Goal: Communication & Community: Answer question/provide support

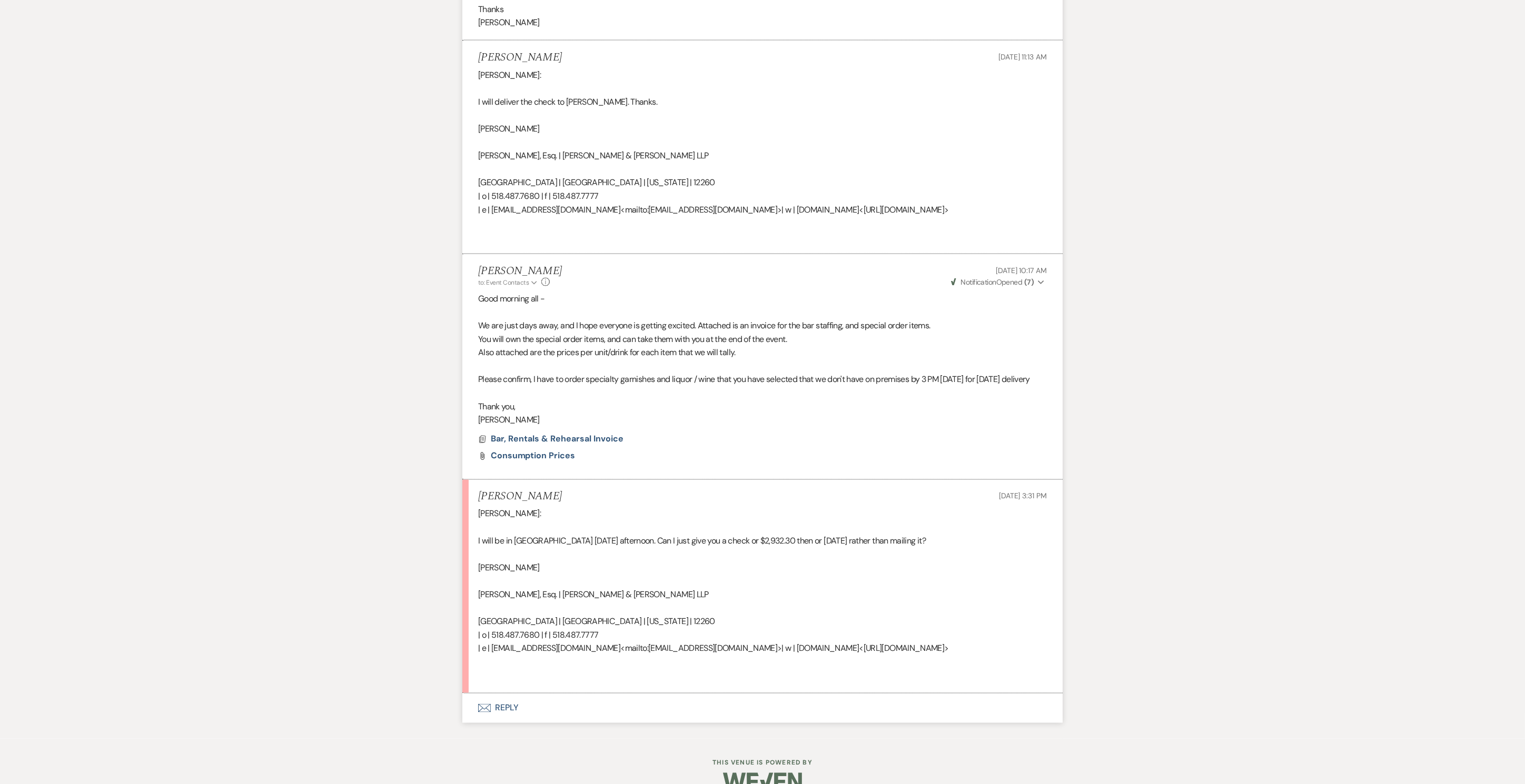
scroll to position [3174, 0]
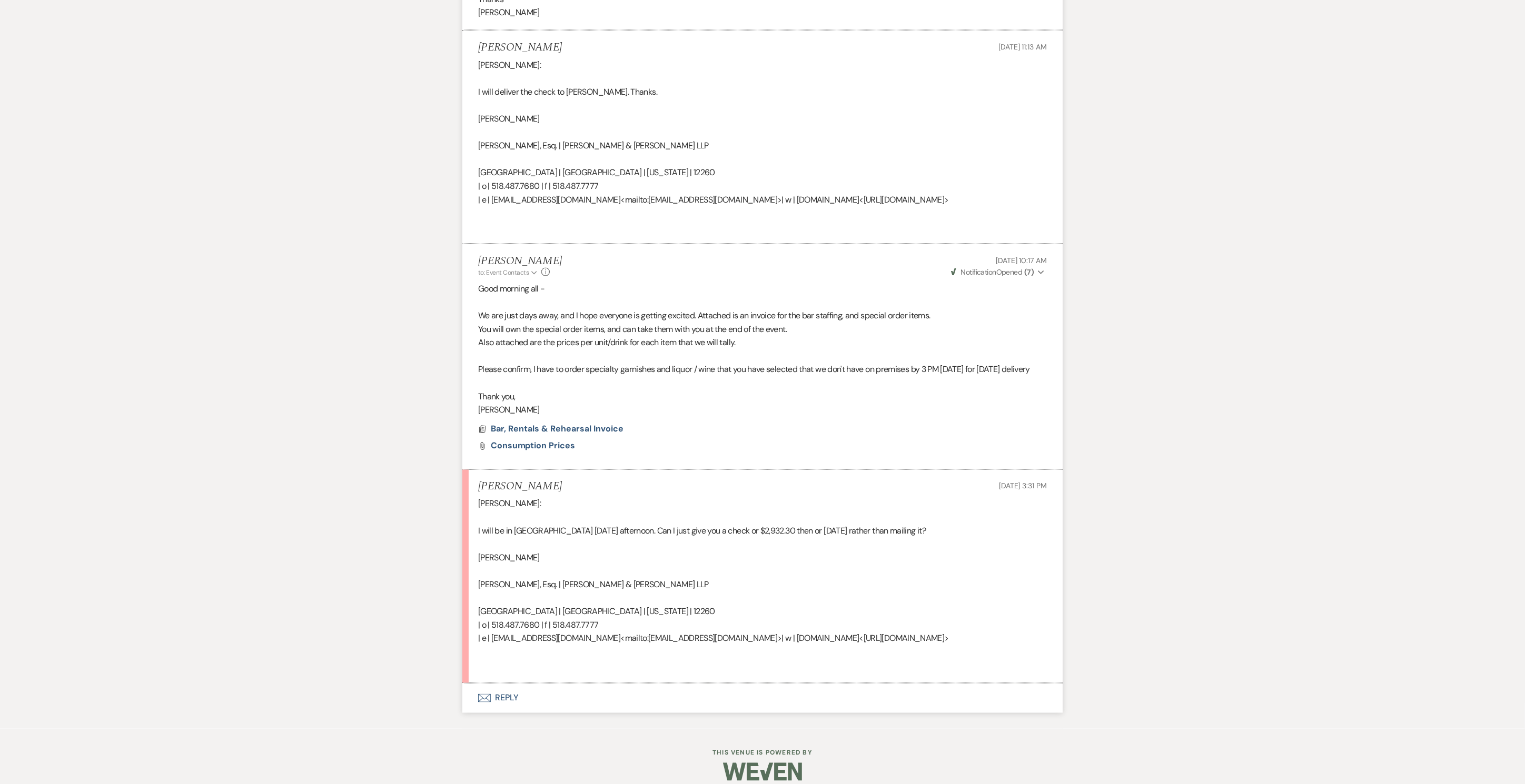
click at [874, 559] on div "[PERSON_NAME]: I will be in [GEOGRAPHIC_DATA] [DATE] afternoon. Can I just give…" at bounding box center [762, 585] width 569 height 175
click at [496, 690] on button "Envelope Reply" at bounding box center [763, 699] width 600 height 29
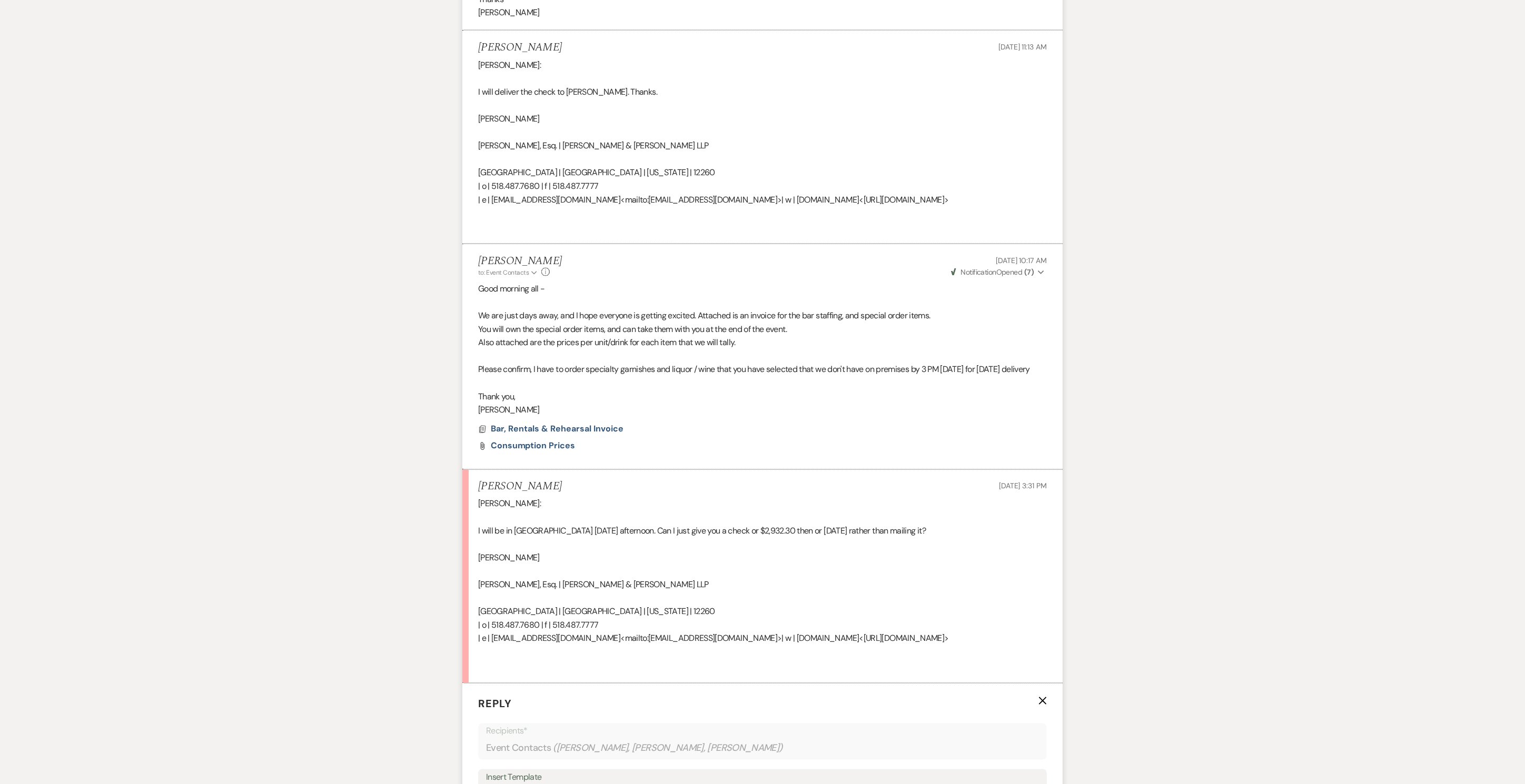
scroll to position [3479, 0]
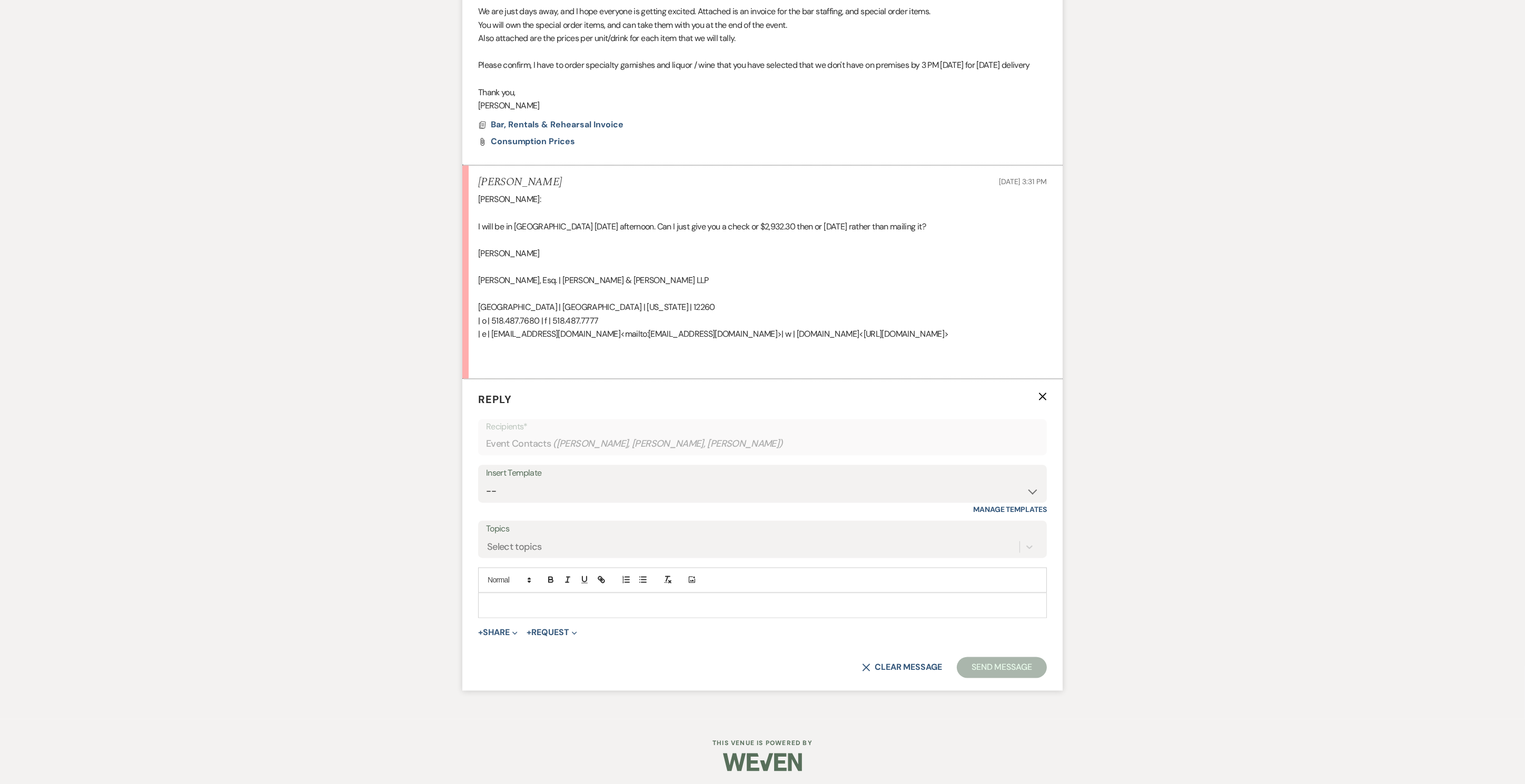
click at [548, 606] on p at bounding box center [762, 606] width 552 height 12
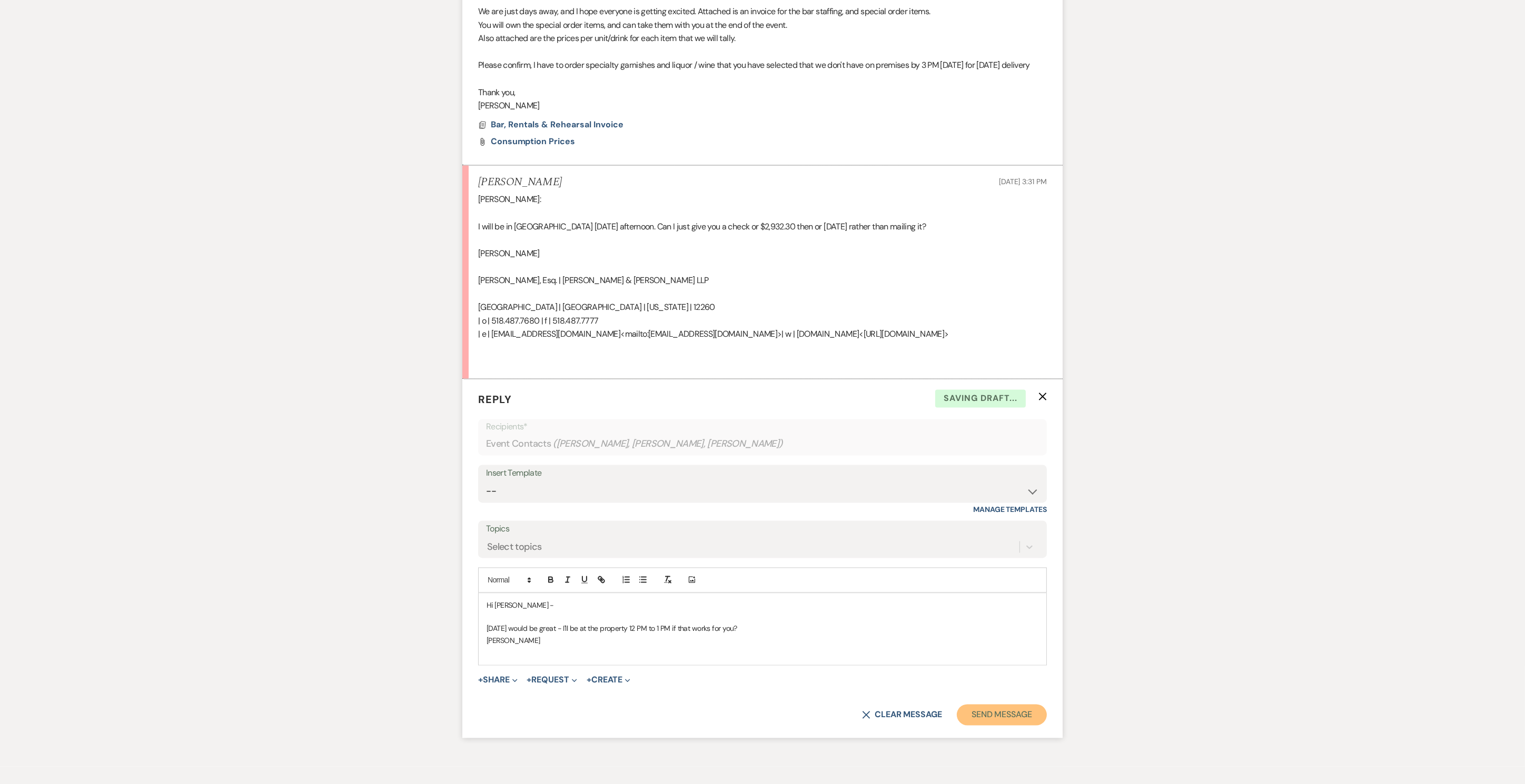
click at [1007, 712] on button "Send Message" at bounding box center [1002, 715] width 90 height 21
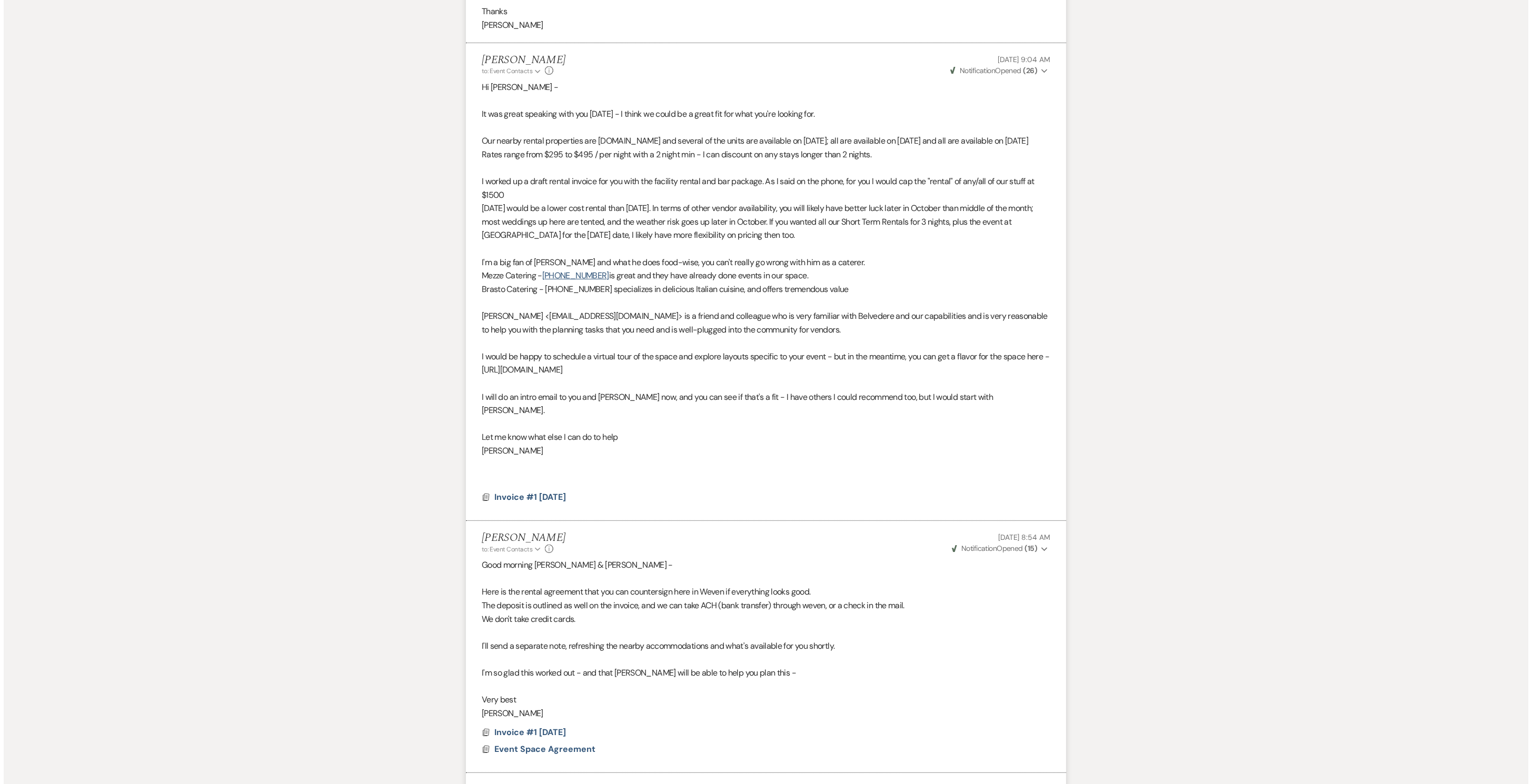
scroll to position [0, 0]
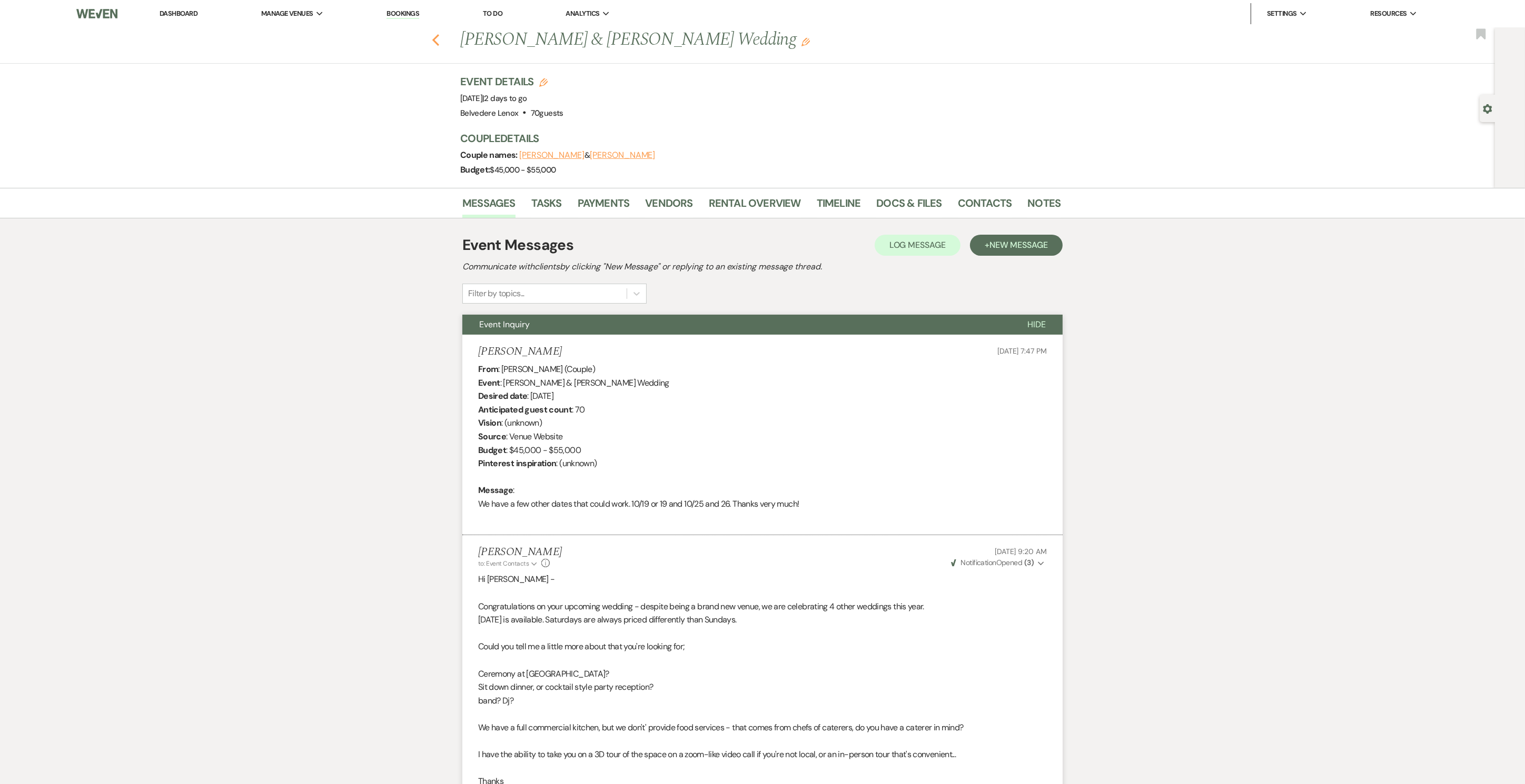
click at [437, 41] on icon "Previous" at bounding box center [436, 40] width 8 height 12
